Goal: Find specific page/section: Find specific page/section

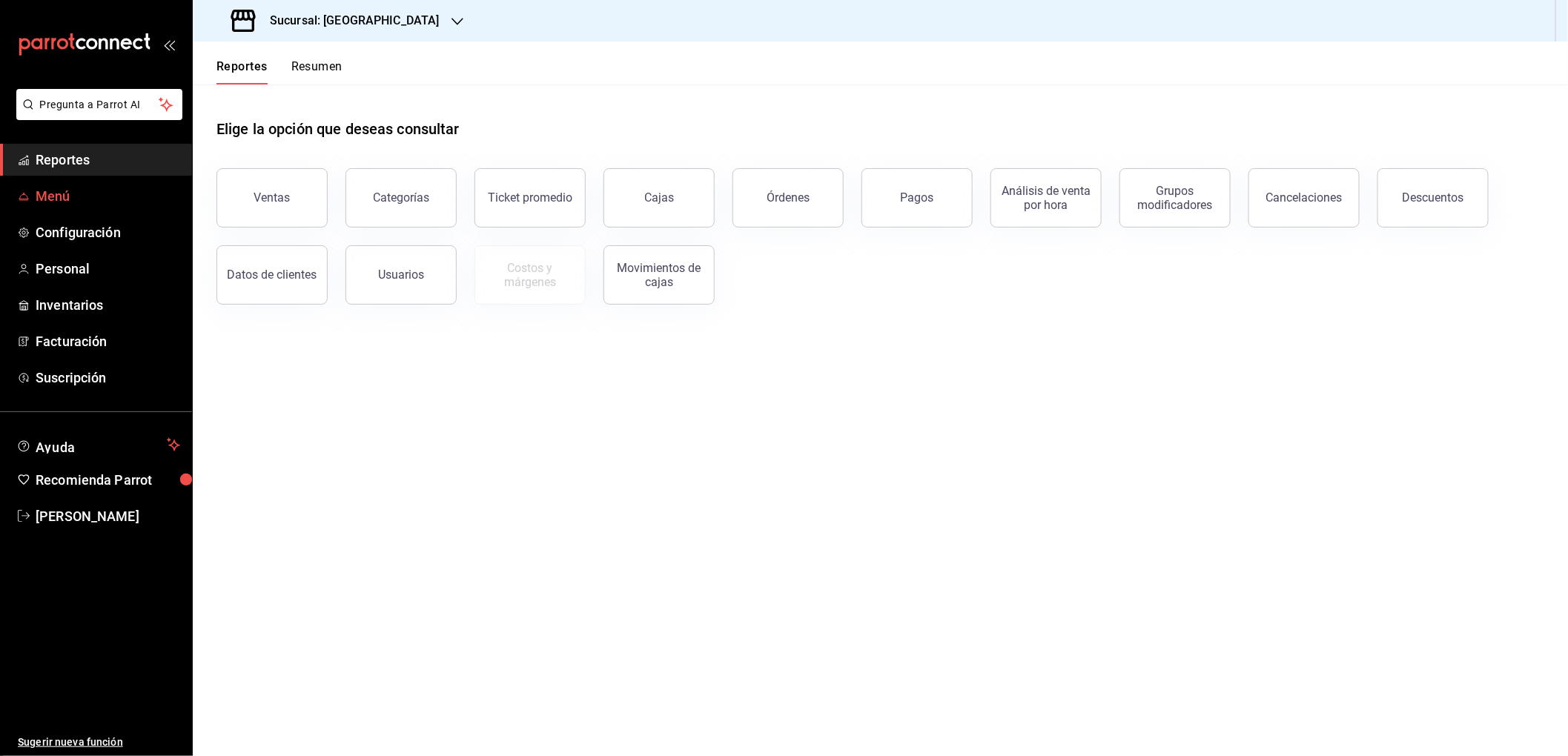
click at [50, 191] on span "Menú" at bounding box center [108, 196] width 144 height 20
